Goal: Check status: Check status

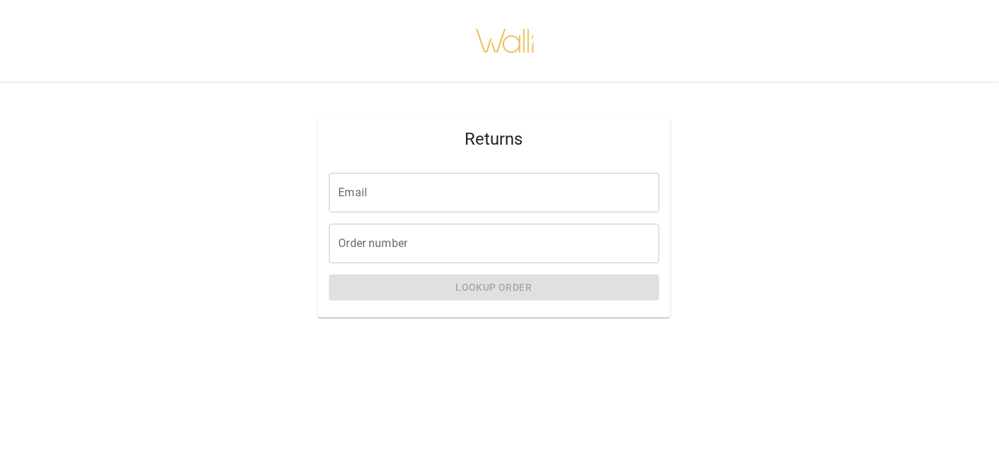
click at [354, 212] on input "Email" at bounding box center [494, 193] width 330 height 40
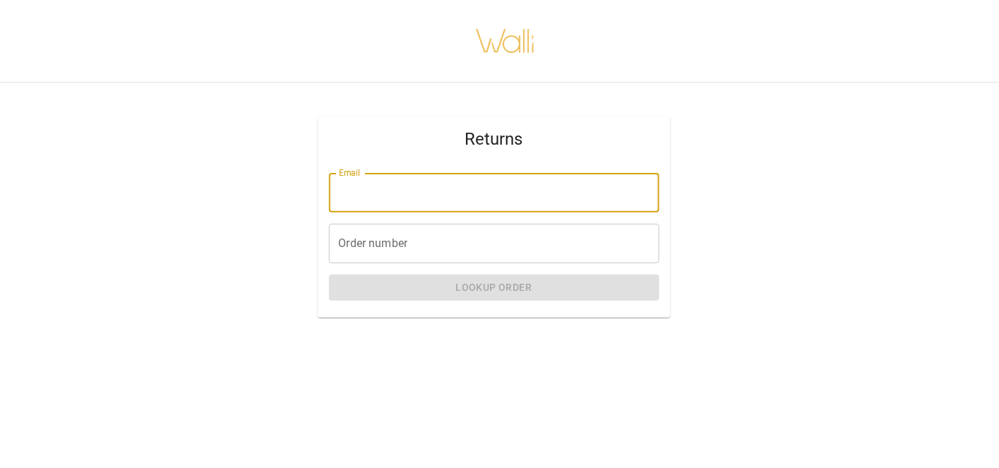
type input "**********"
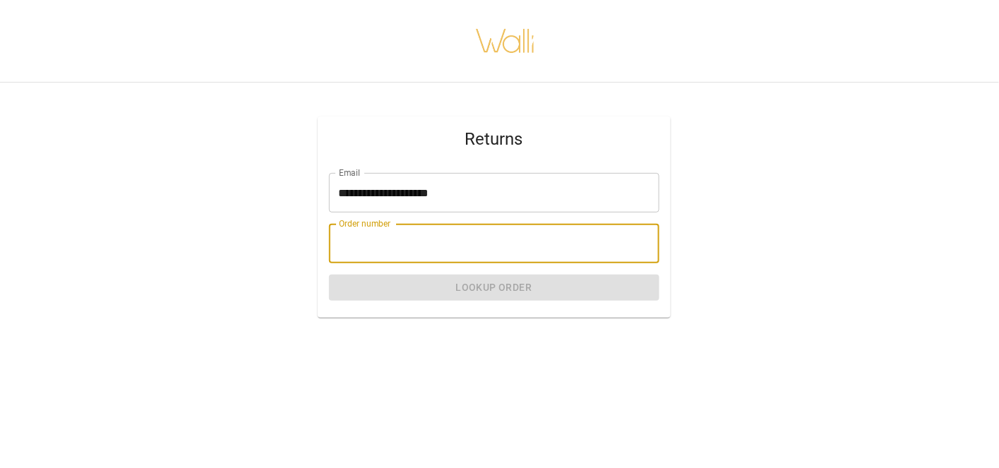
click at [391, 263] on input "Order number" at bounding box center [494, 244] width 330 height 40
click at [373, 263] on input "Order number" at bounding box center [494, 244] width 330 height 40
paste input "*******"
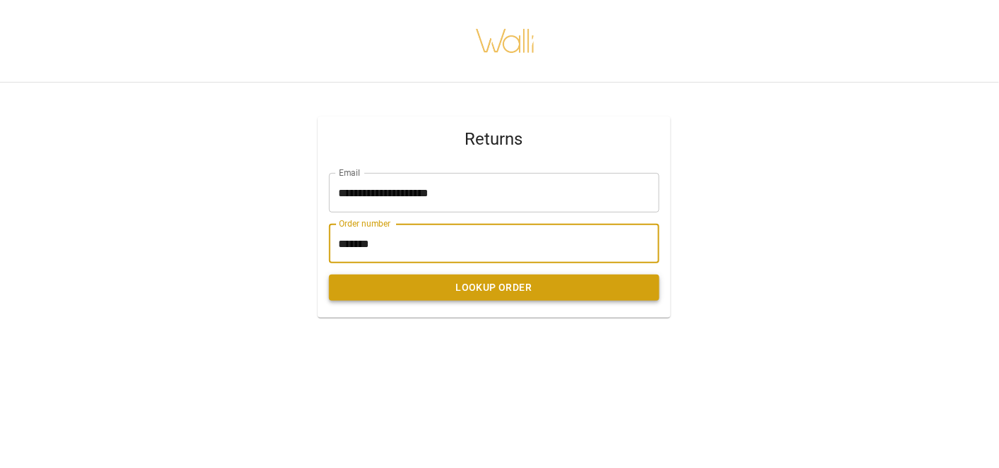
type input "*******"
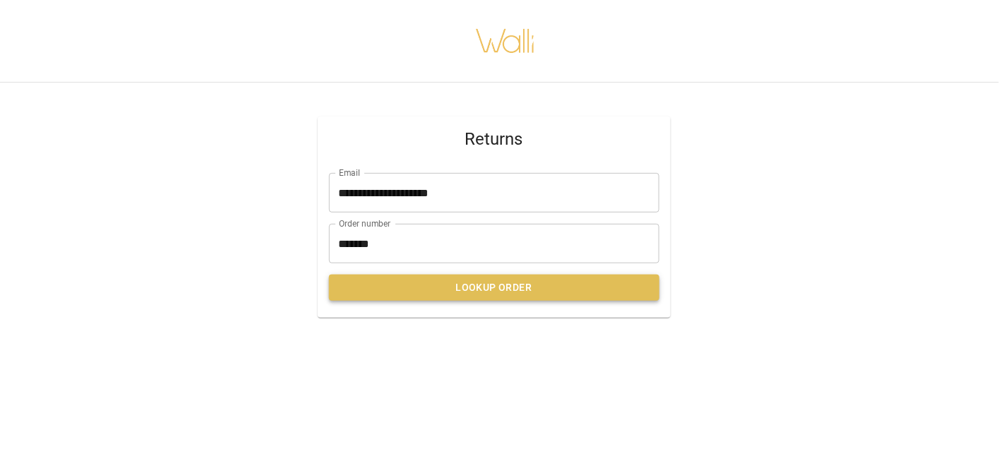
click at [479, 301] on button "Lookup Order" at bounding box center [494, 288] width 330 height 26
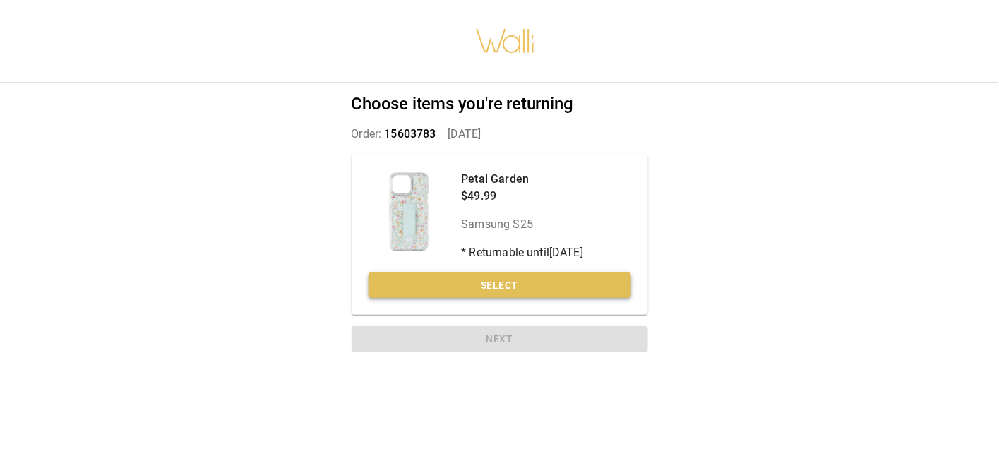
click at [508, 299] on button "Select" at bounding box center [499, 285] width 263 height 26
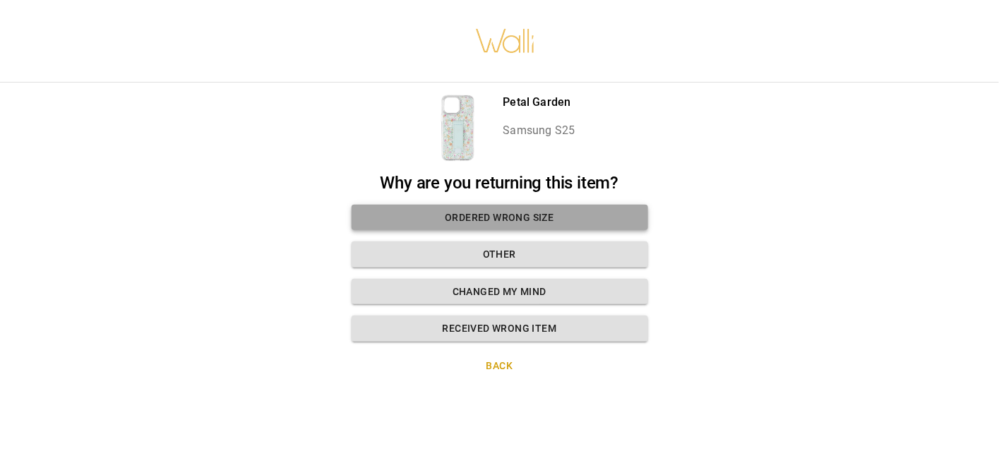
click at [495, 217] on button "Ordered wrong size" at bounding box center [500, 218] width 296 height 26
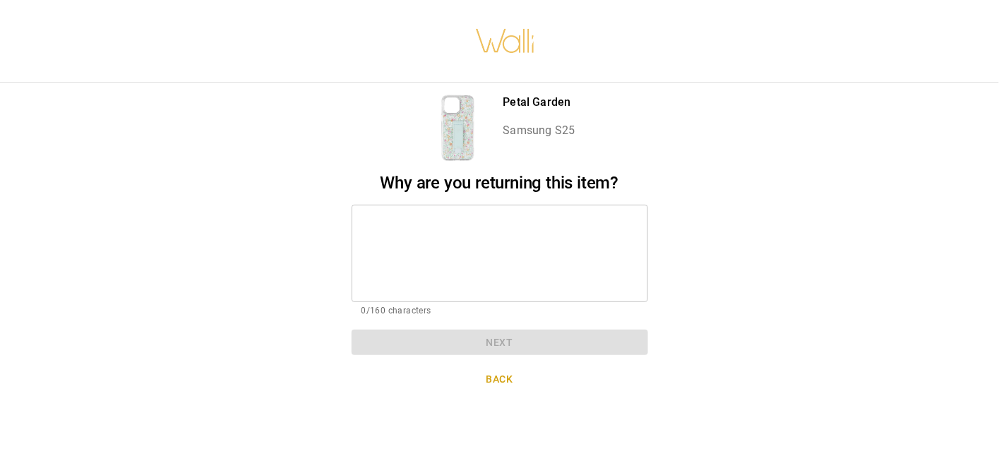
click at [496, 392] on button "Back" at bounding box center [500, 379] width 296 height 26
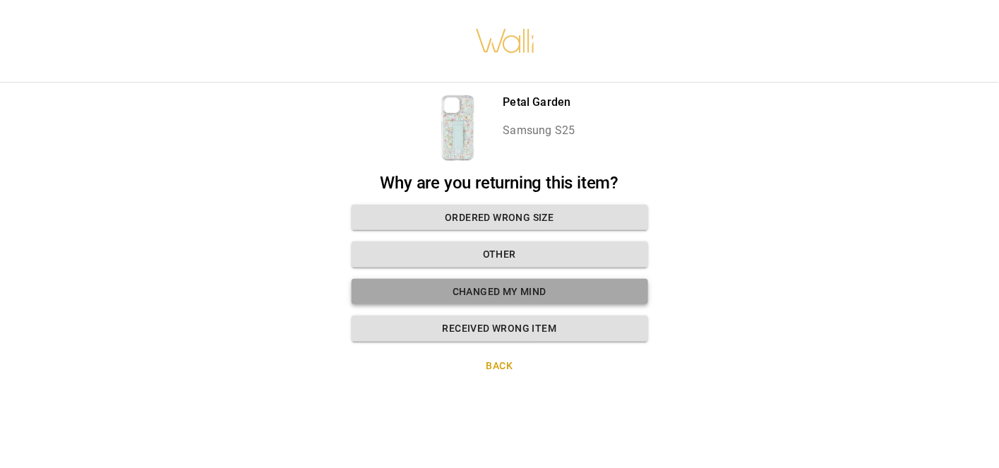
click at [479, 305] on button "Changed my mind" at bounding box center [500, 292] width 296 height 26
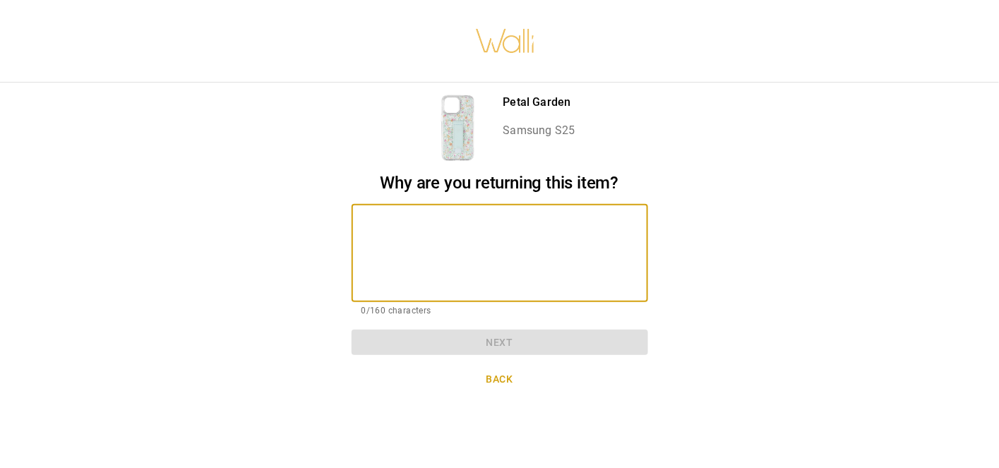
click at [370, 224] on textarea at bounding box center [499, 253] width 277 height 74
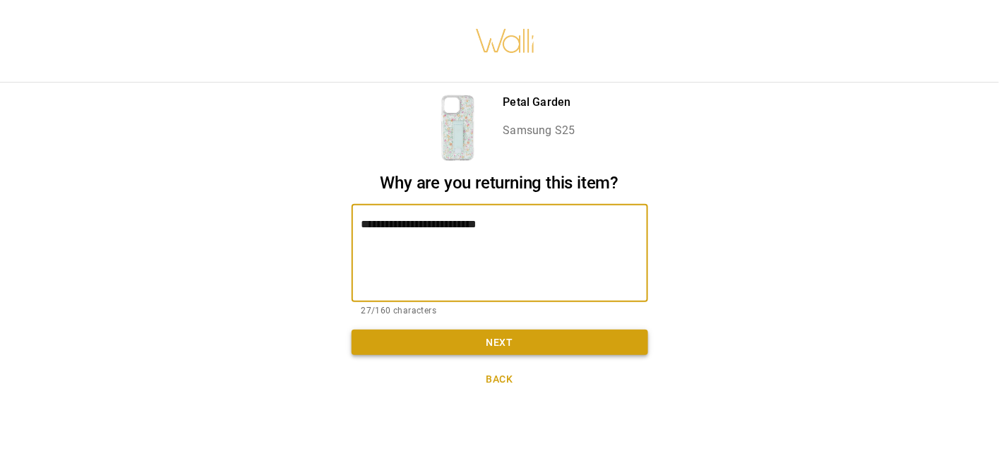
type textarea "**********"
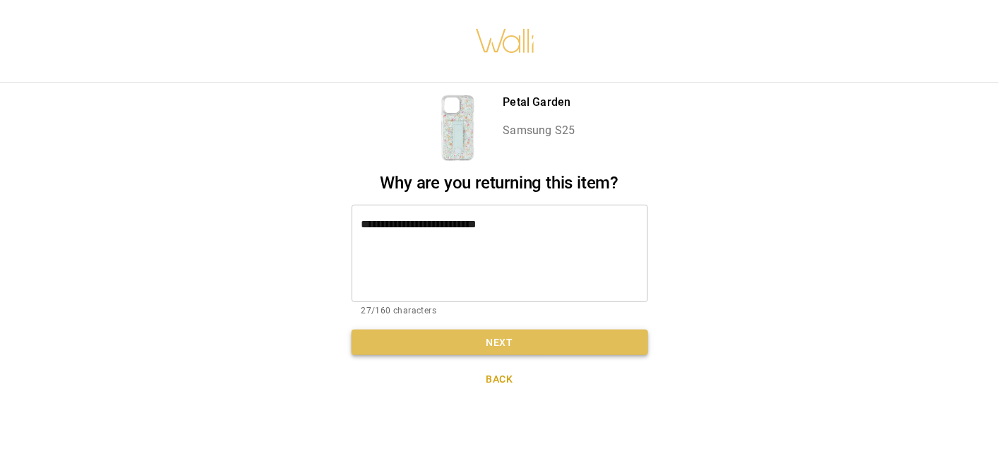
click at [500, 352] on button "Next" at bounding box center [500, 343] width 296 height 26
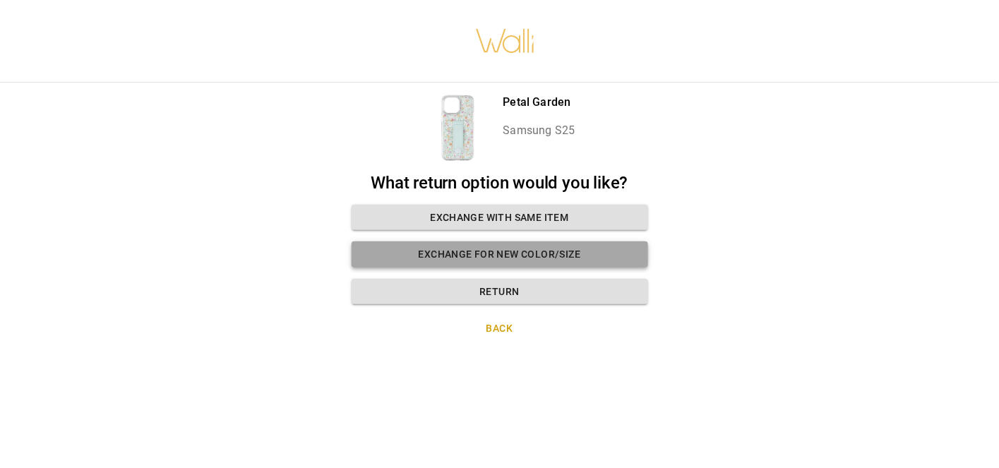
click at [500, 265] on button "Exchange for new color/size" at bounding box center [500, 254] width 296 height 26
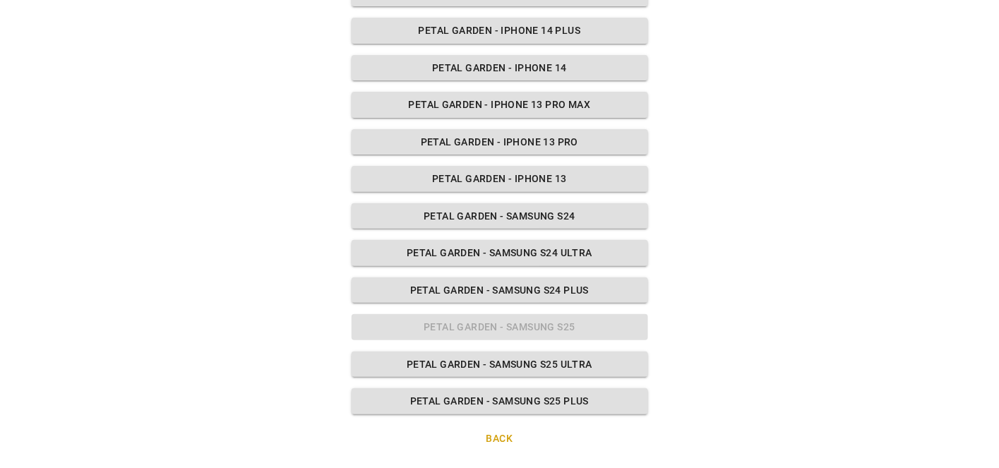
scroll to position [961, 0]
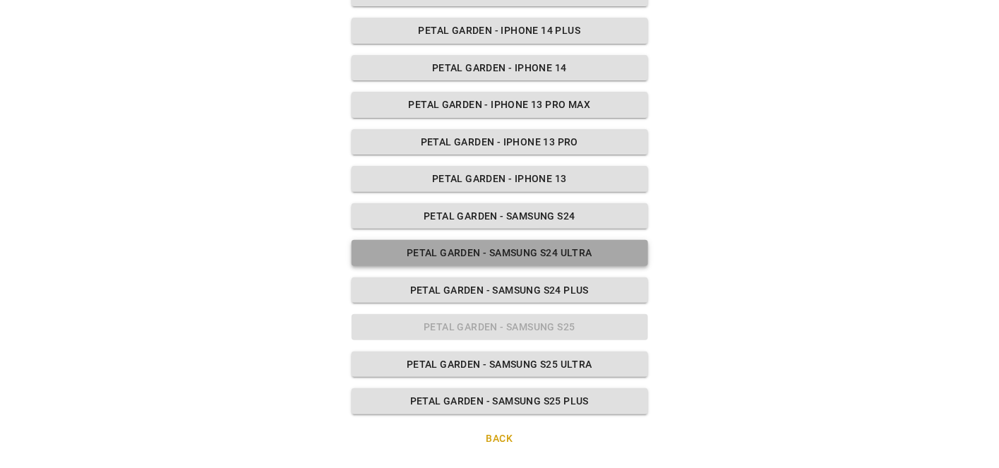
click at [510, 240] on button "Petal Garden - Samsung S24 Ultra" at bounding box center [500, 253] width 296 height 26
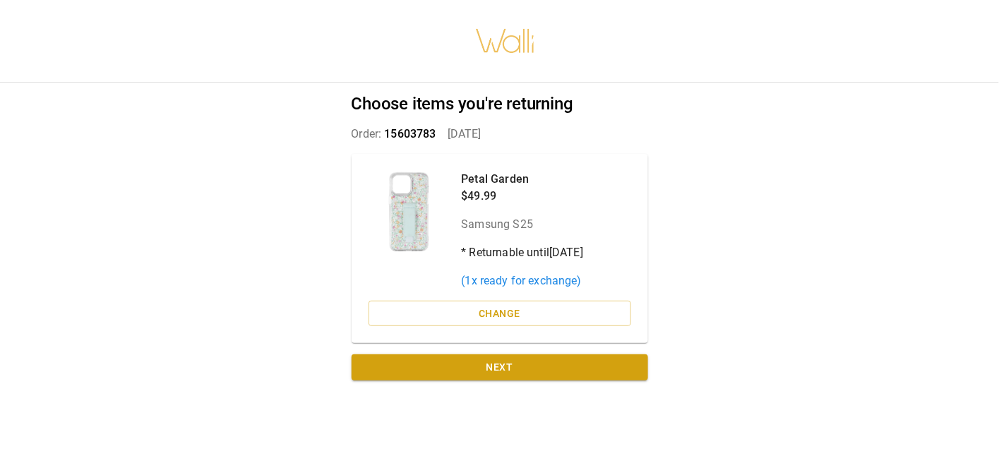
scroll to position [37, 0]
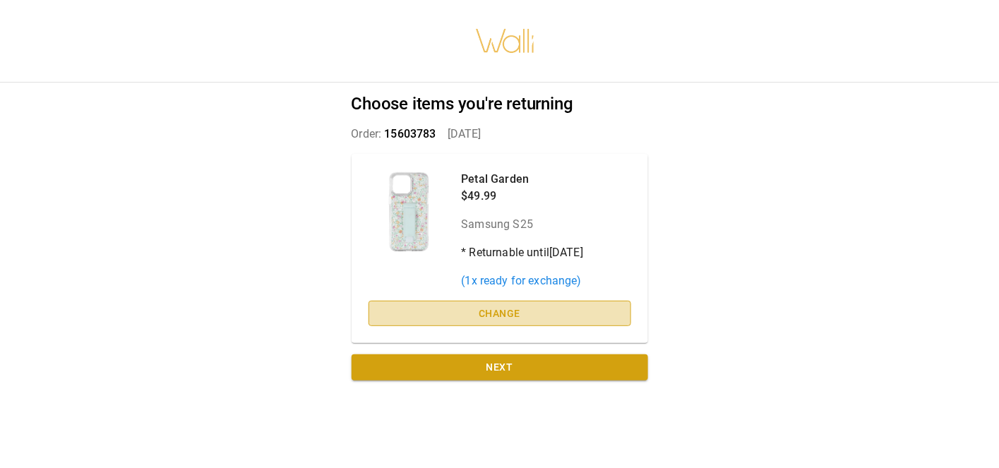
click at [495, 327] on button "Change" at bounding box center [499, 314] width 263 height 26
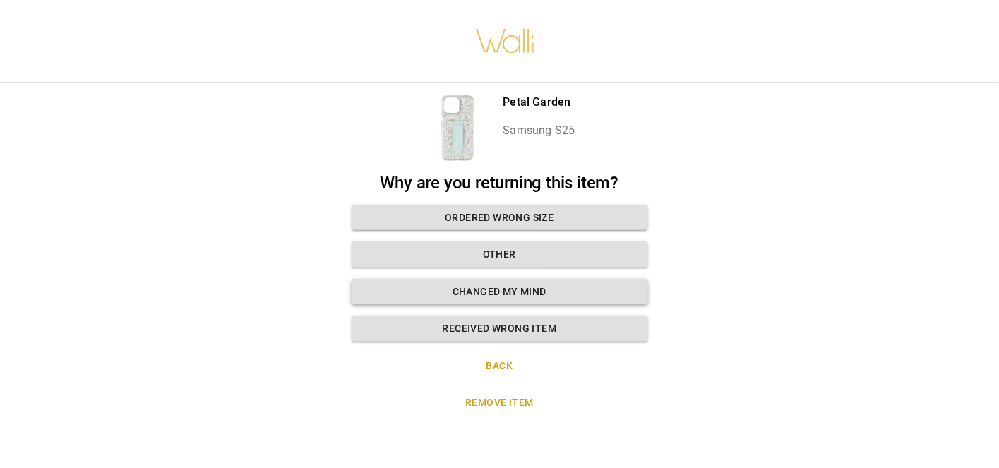
click at [503, 296] on button "Changed my mind" at bounding box center [500, 292] width 296 height 26
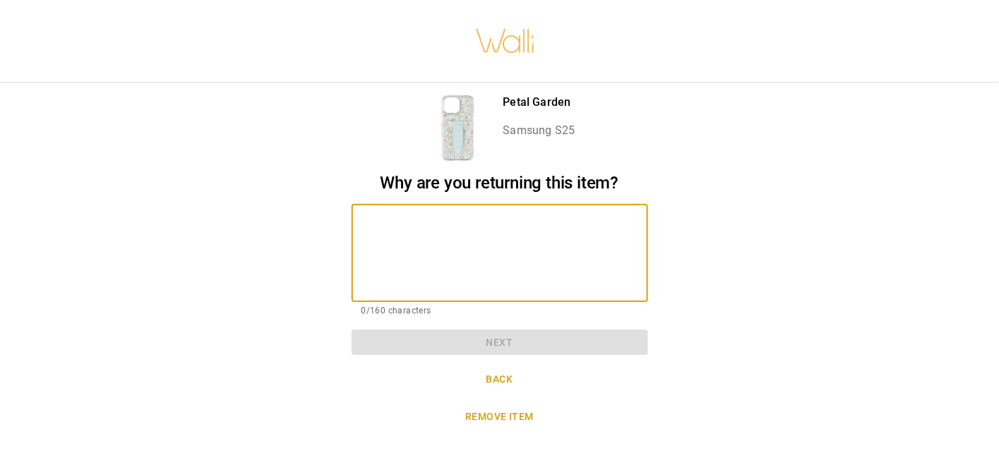
click at [424, 256] on textarea at bounding box center [499, 253] width 277 height 74
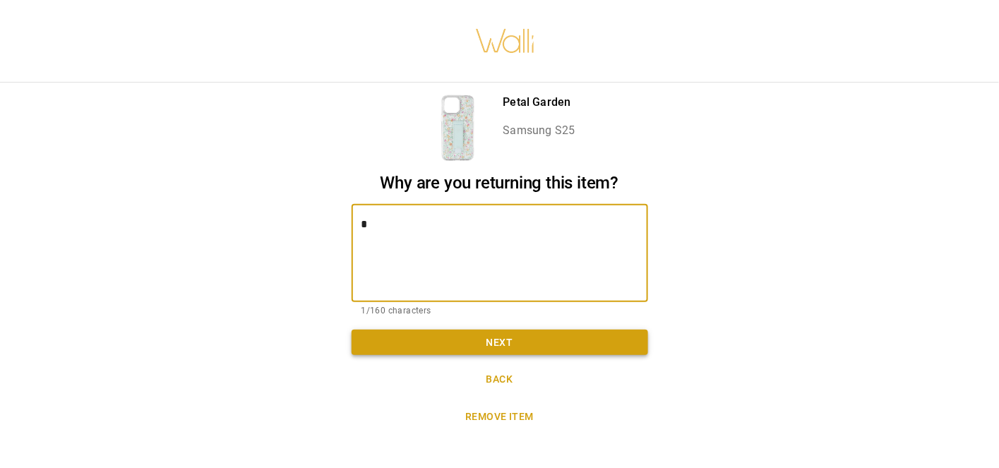
type textarea "*"
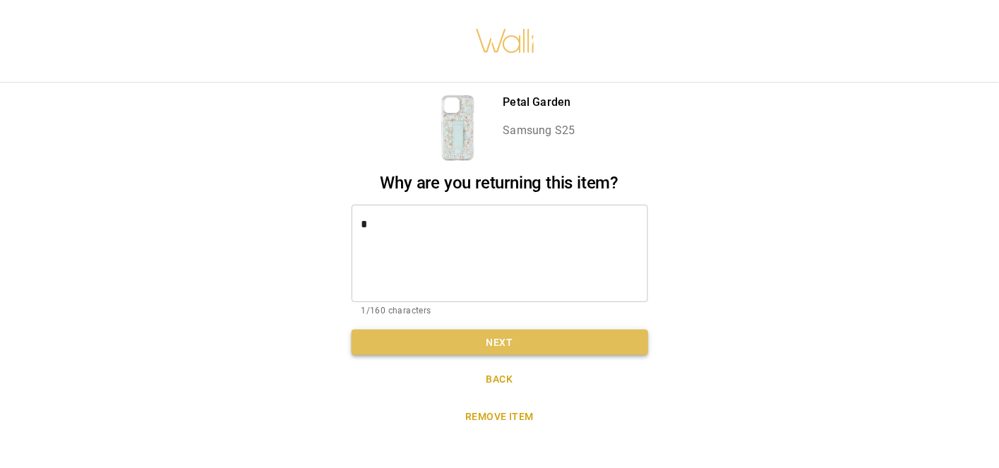
click at [510, 333] on button "Next" at bounding box center [500, 343] width 296 height 26
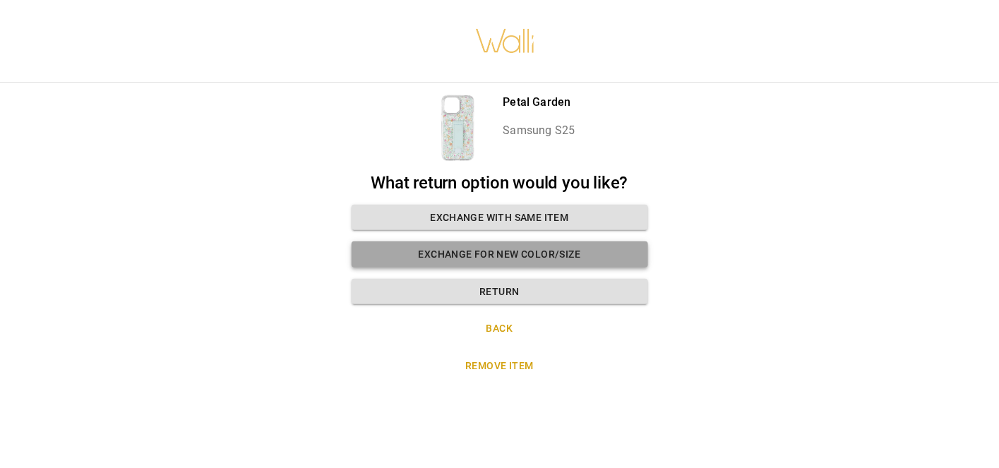
click at [467, 257] on button "Exchange for new color/size" at bounding box center [500, 254] width 296 height 26
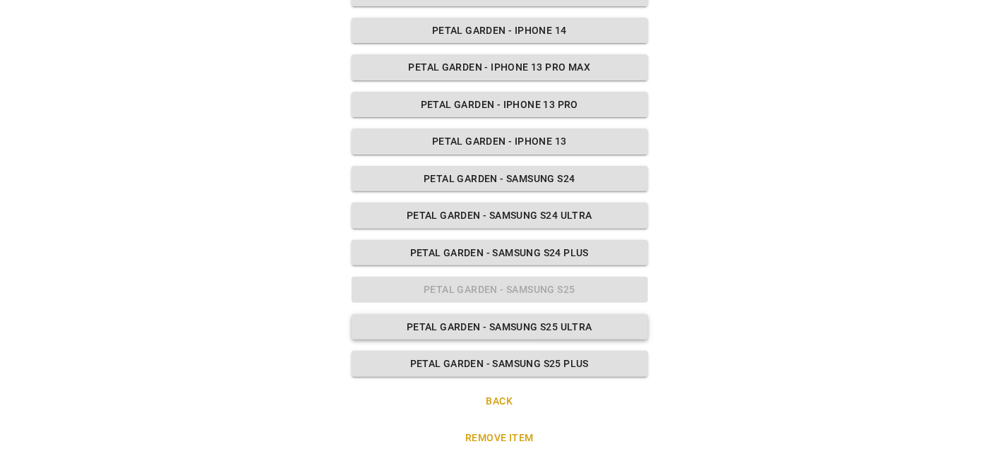
scroll to position [1007, 0]
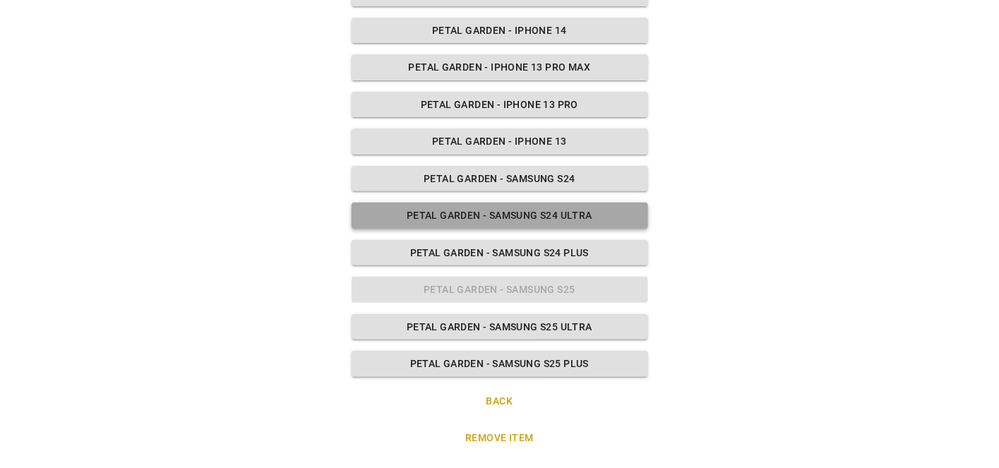
click at [532, 203] on button "Petal Garden - Samsung S24 Ultra" at bounding box center [500, 216] width 296 height 26
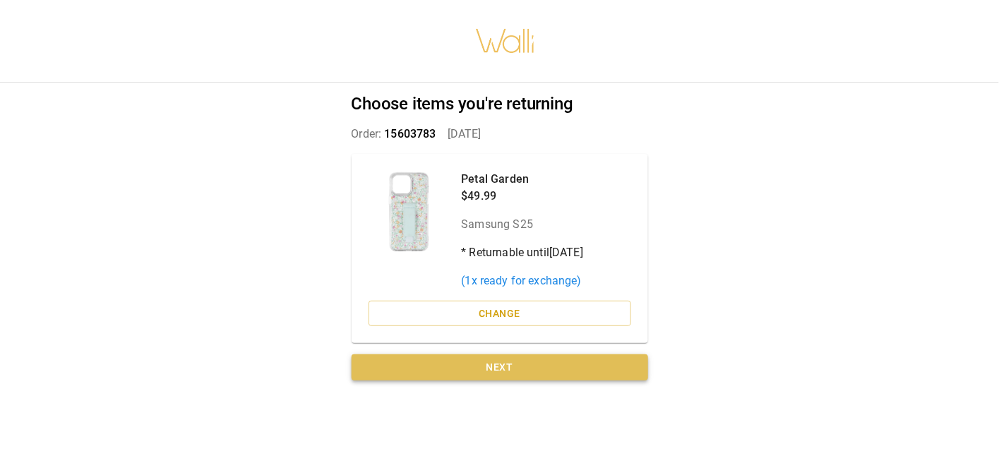
click at [500, 380] on button "Next" at bounding box center [500, 367] width 296 height 26
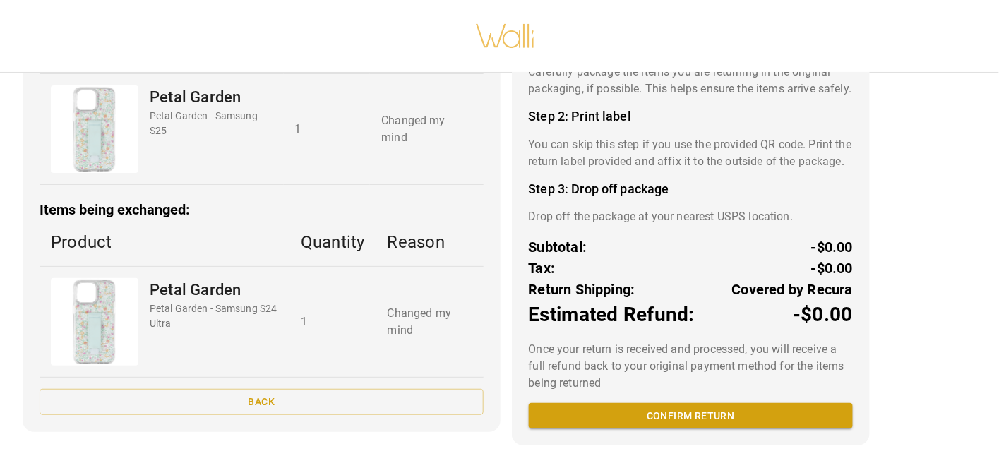
scroll to position [354, 0]
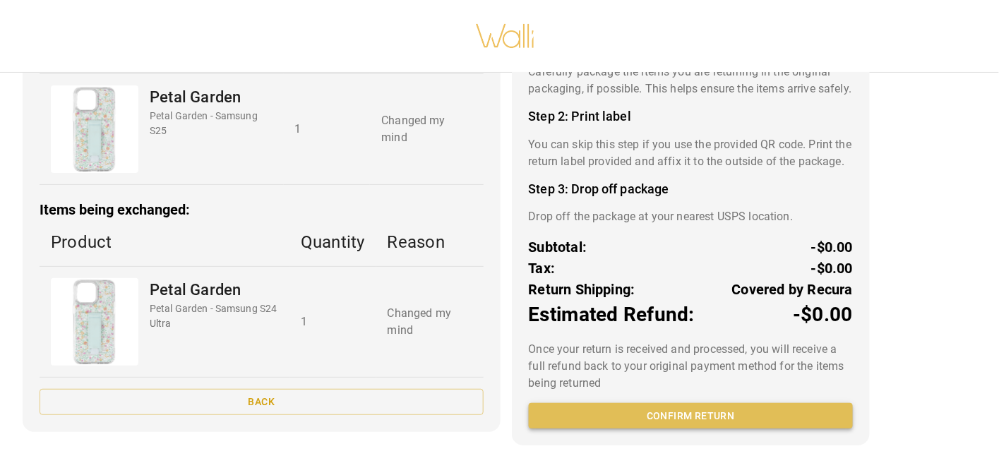
click at [688, 412] on button "Confirm return" at bounding box center [691, 416] width 324 height 26
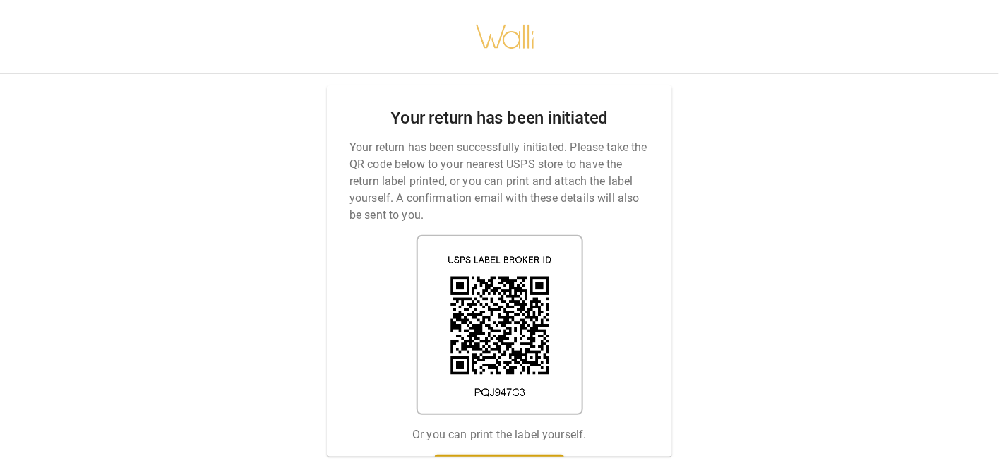
scroll to position [8, 0]
